Goal: Task Accomplishment & Management: Manage account settings

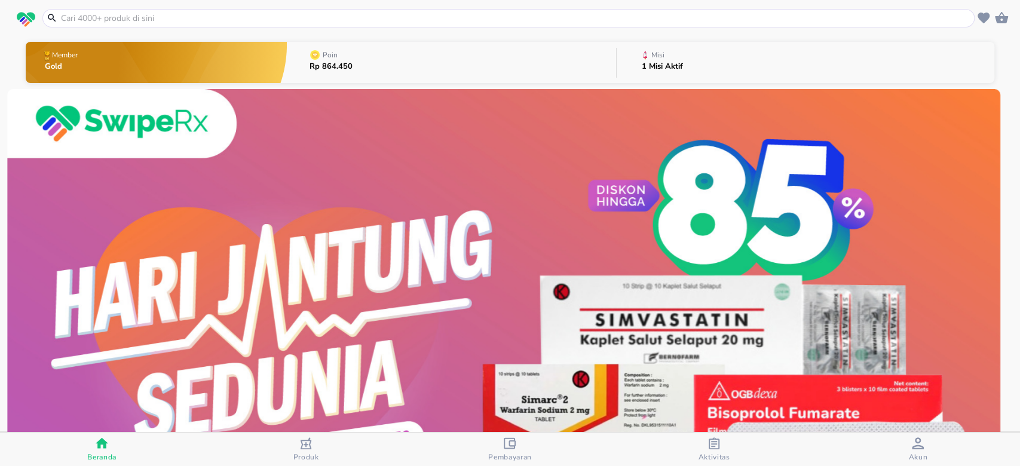
click at [688, 53] on button "Misi 1 Misi Aktif" at bounding box center [806, 62] width 378 height 47
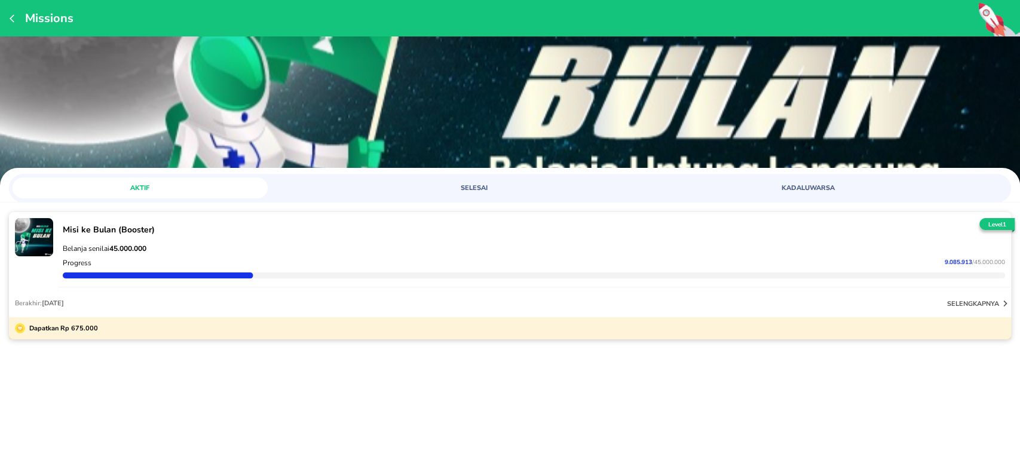
click at [8, 19] on div "Missions" at bounding box center [510, 18] width 1020 height 36
click at [13, 20] on icon "button" at bounding box center [15, 19] width 10 height 10
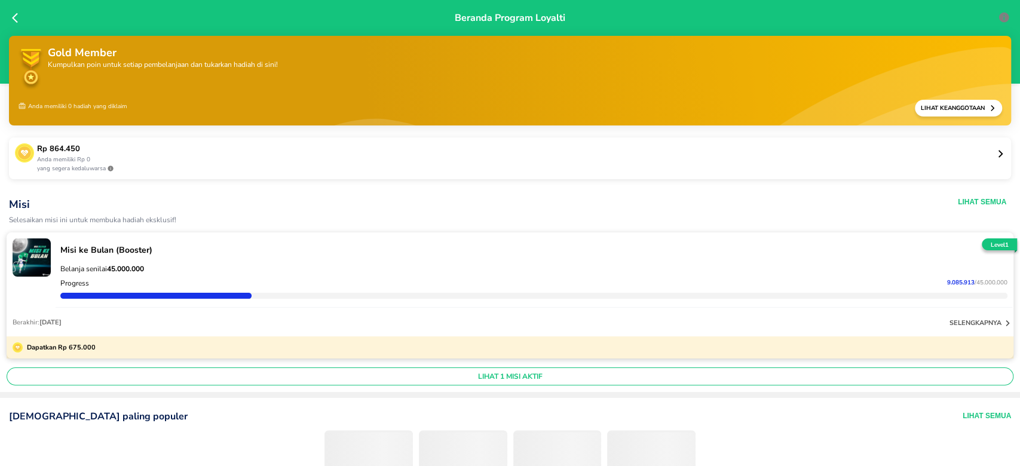
click at [16, 17] on icon at bounding box center [18, 18] width 12 height 12
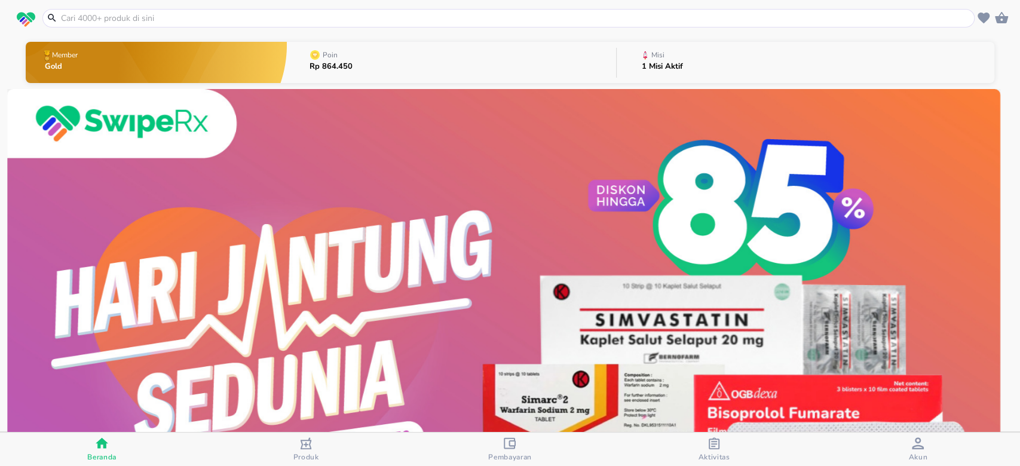
click at [913, 435] on button "Akun" at bounding box center [918, 449] width 204 height 33
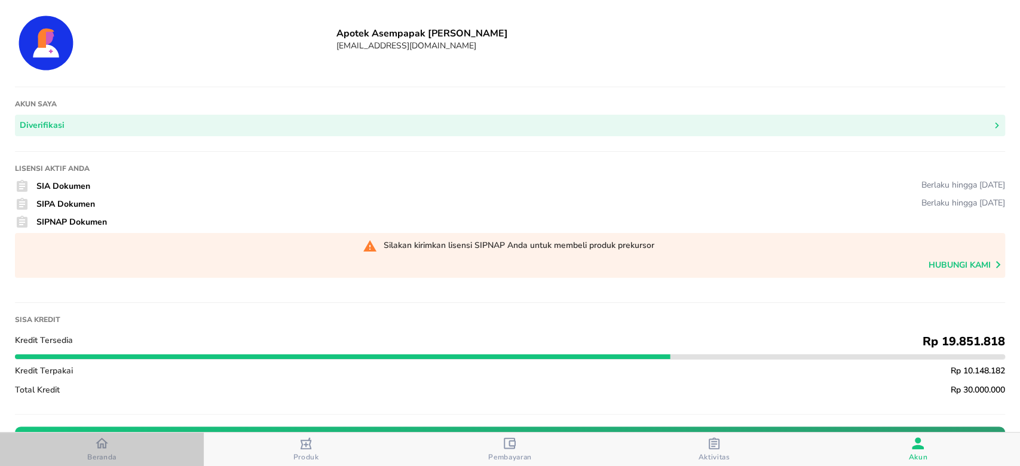
click at [106, 447] on icon "button" at bounding box center [102, 443] width 13 height 13
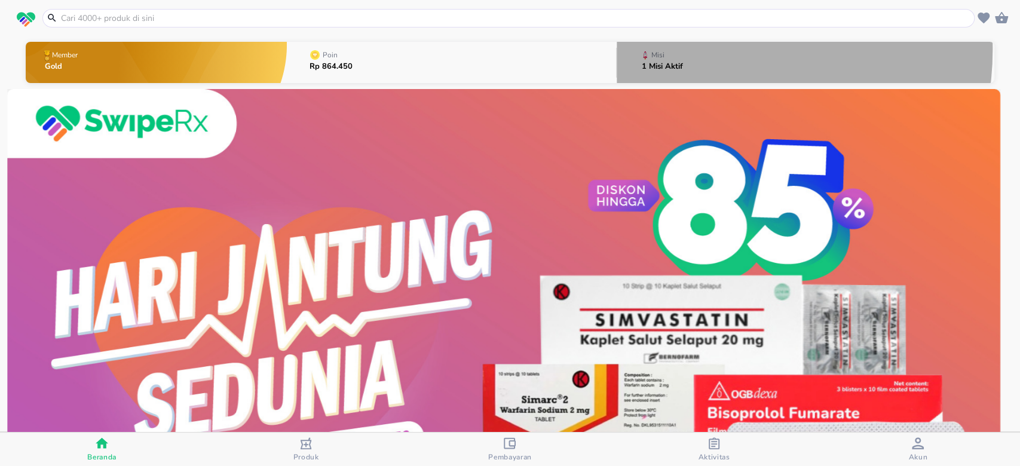
click at [698, 50] on button "Misi 1 Misi Aktif" at bounding box center [806, 62] width 378 height 47
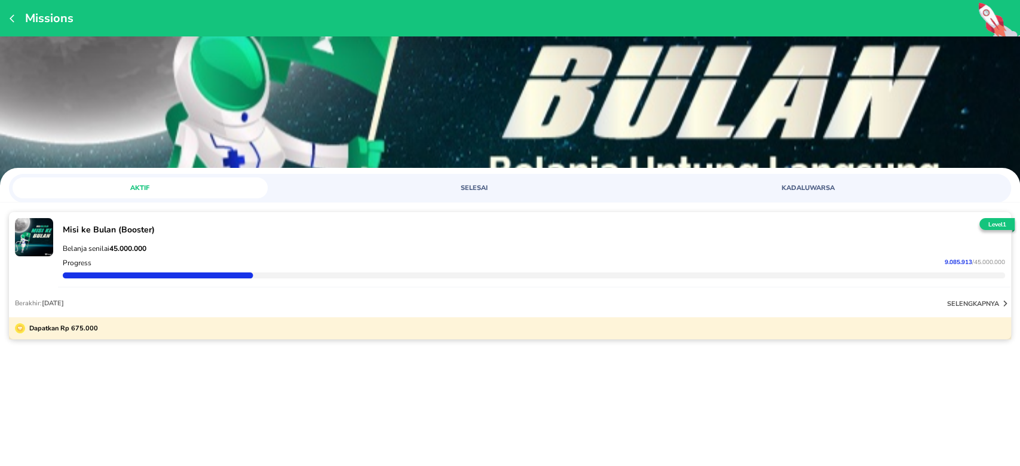
click at [950, 261] on span "9.085.913" at bounding box center [958, 262] width 27 height 8
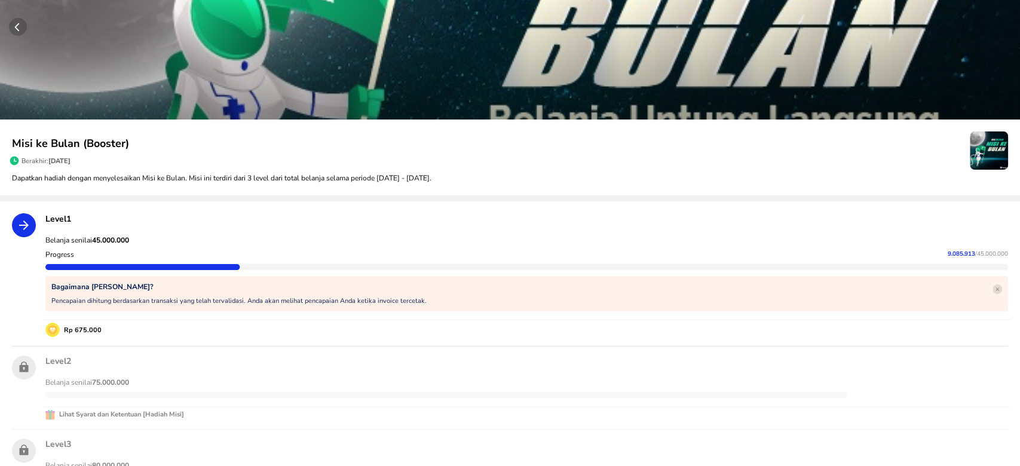
click at [948, 253] on span "9.085.913" at bounding box center [961, 254] width 27 height 8
copy p "9.085.913"
